Goal: Information Seeking & Learning: Learn about a topic

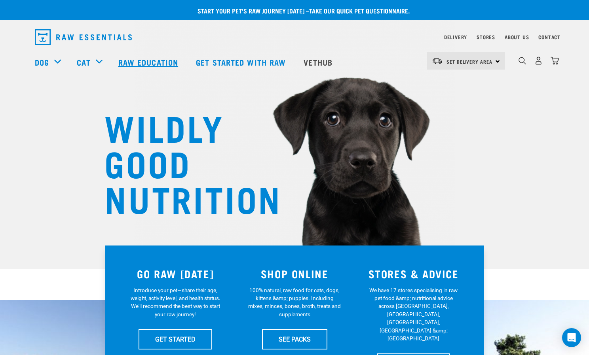
click at [155, 62] on link "Raw Education" at bounding box center [149, 62] width 78 height 32
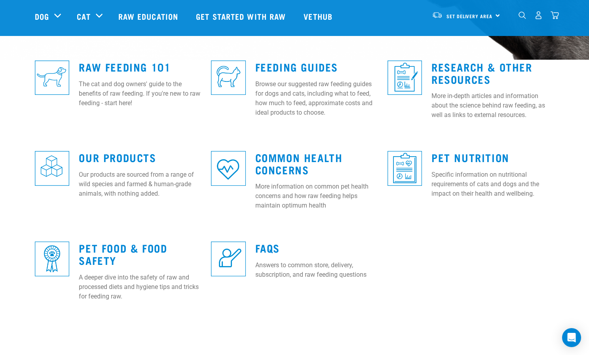
scroll to position [215, 0]
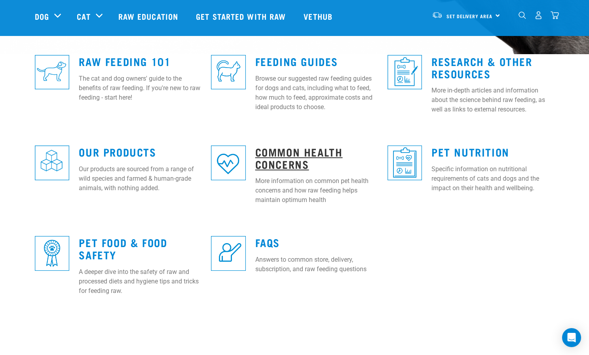
click at [289, 154] on link "Common Health Concerns" at bounding box center [298, 158] width 87 height 18
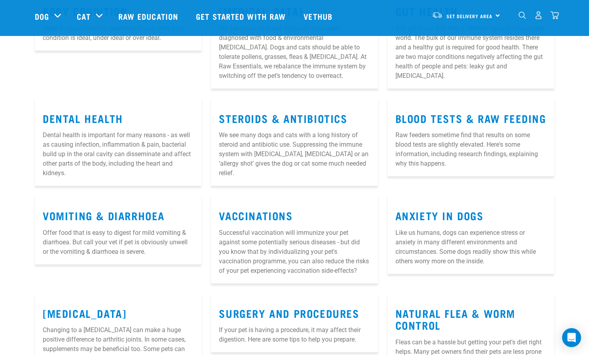
scroll to position [165, 0]
